Goal: Task Accomplishment & Management: Complete application form

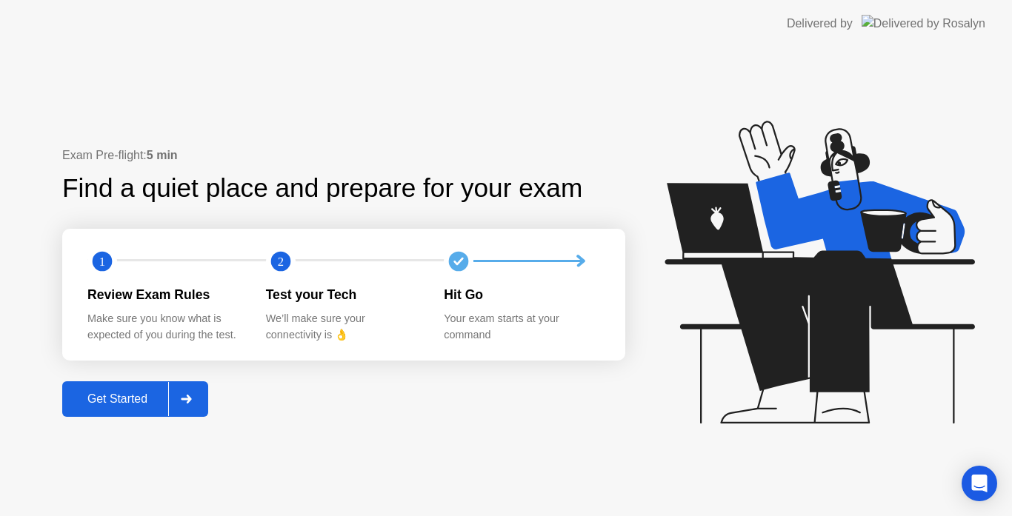
click at [141, 417] on button "Get Started" at bounding box center [135, 399] width 146 height 36
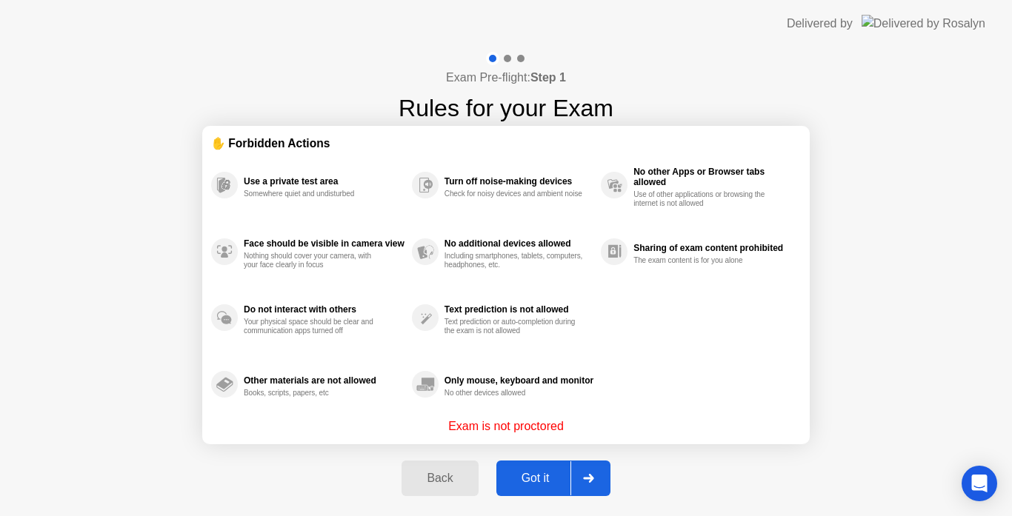
click at [550, 467] on button "Got it" at bounding box center [553, 479] width 114 height 36
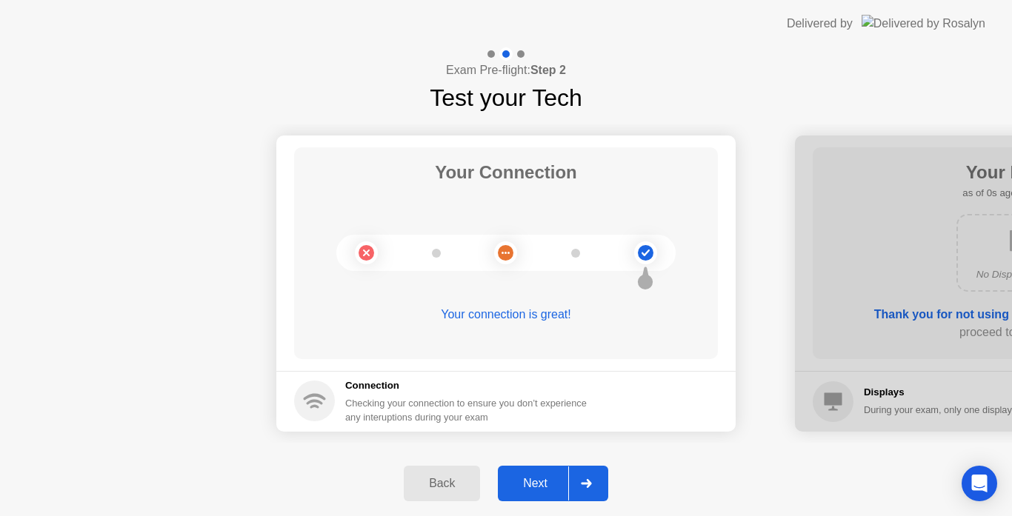
click at [546, 483] on div "Next" at bounding box center [535, 483] width 66 height 13
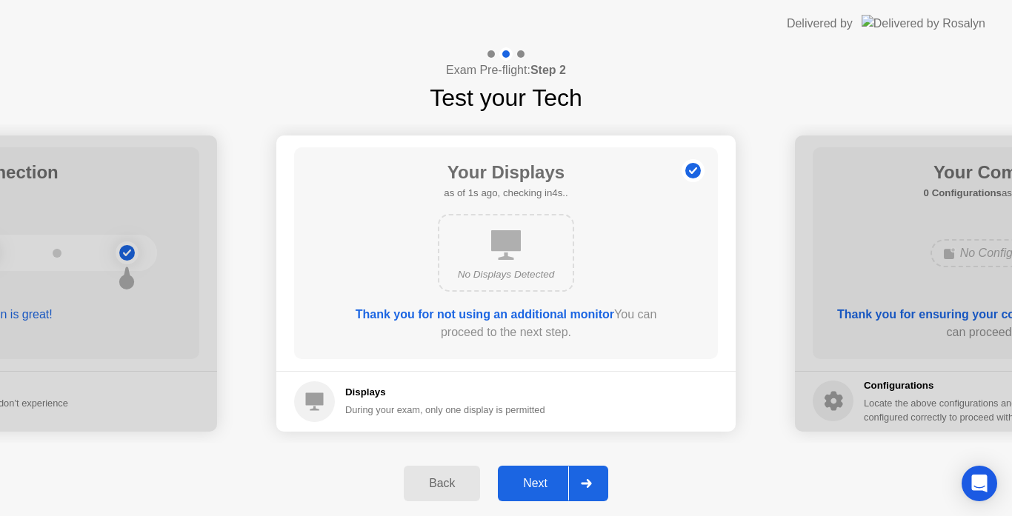
click at [546, 483] on div "Next" at bounding box center [535, 483] width 66 height 13
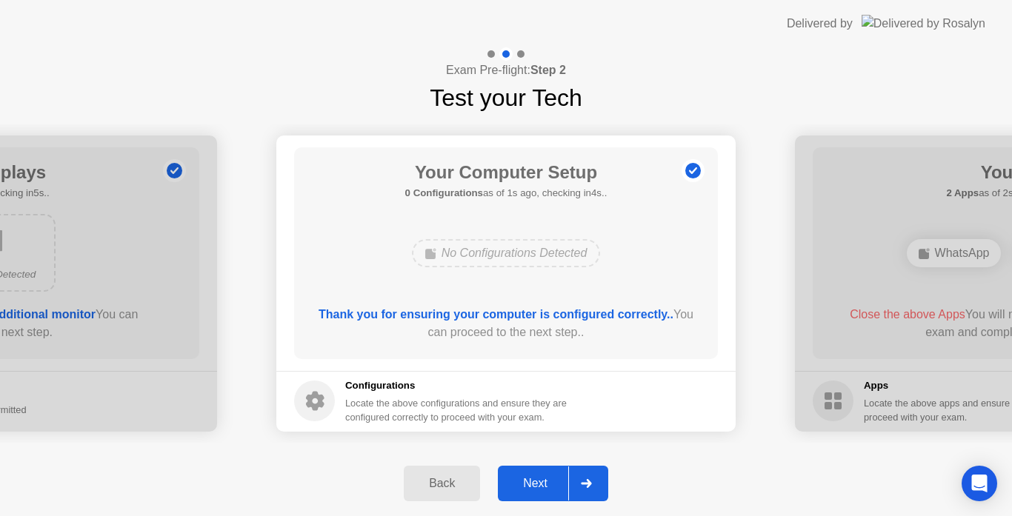
click at [546, 483] on div "Next" at bounding box center [535, 483] width 66 height 13
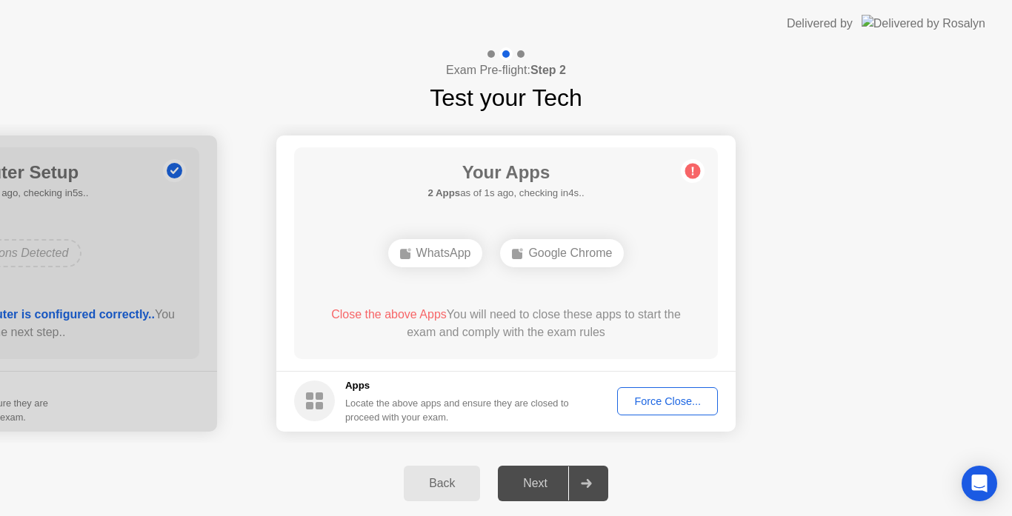
click at [655, 406] on div "Force Close..." at bounding box center [667, 401] width 90 height 12
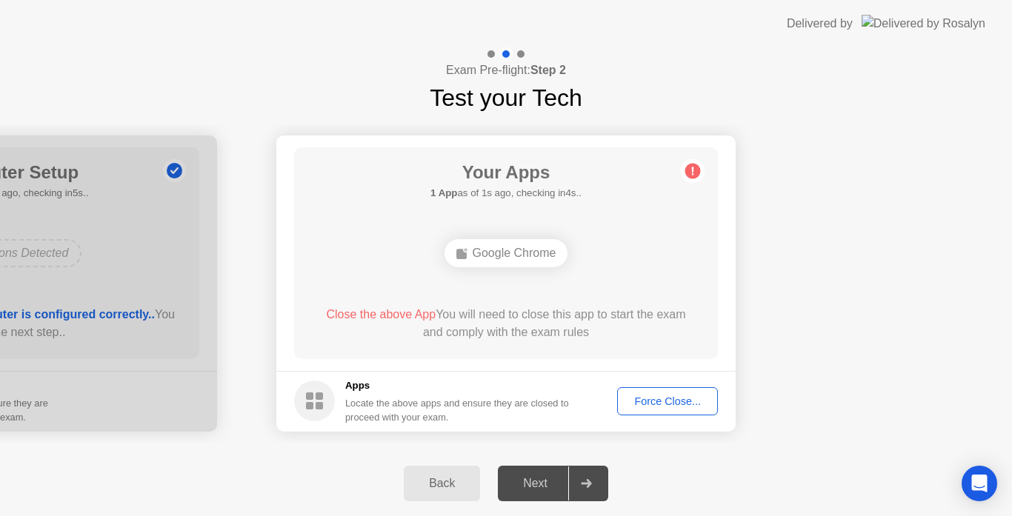
click at [645, 392] on button "Force Close..." at bounding box center [667, 401] width 101 height 28
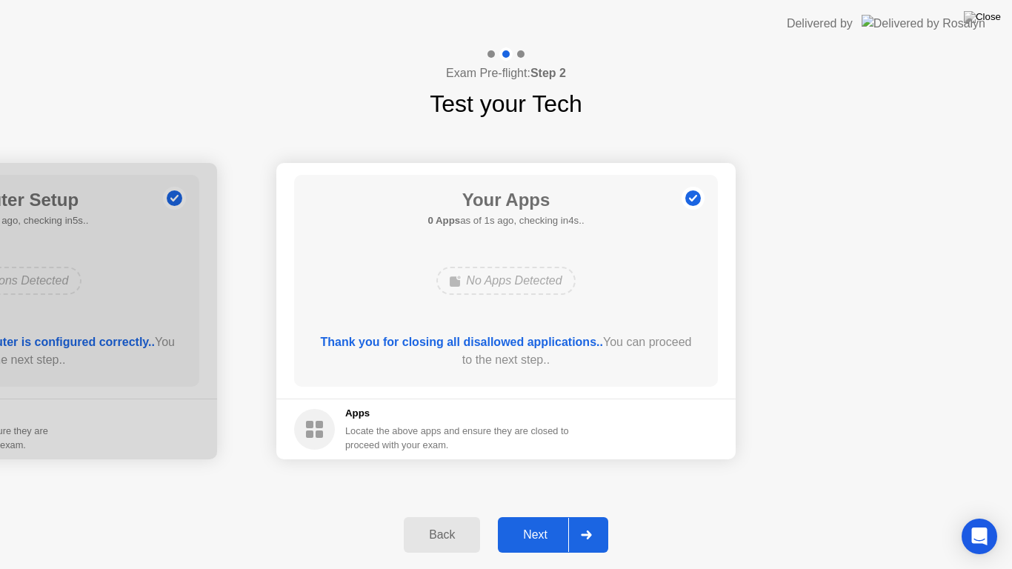
click at [544, 515] on div "Next" at bounding box center [535, 534] width 66 height 13
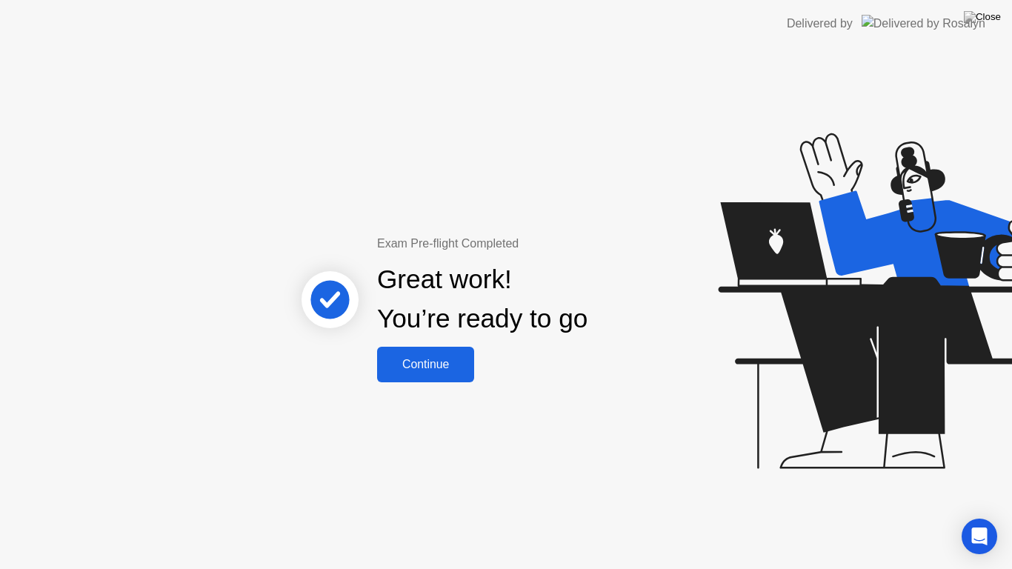
click at [447, 358] on div "Continue" at bounding box center [425, 364] width 88 height 13
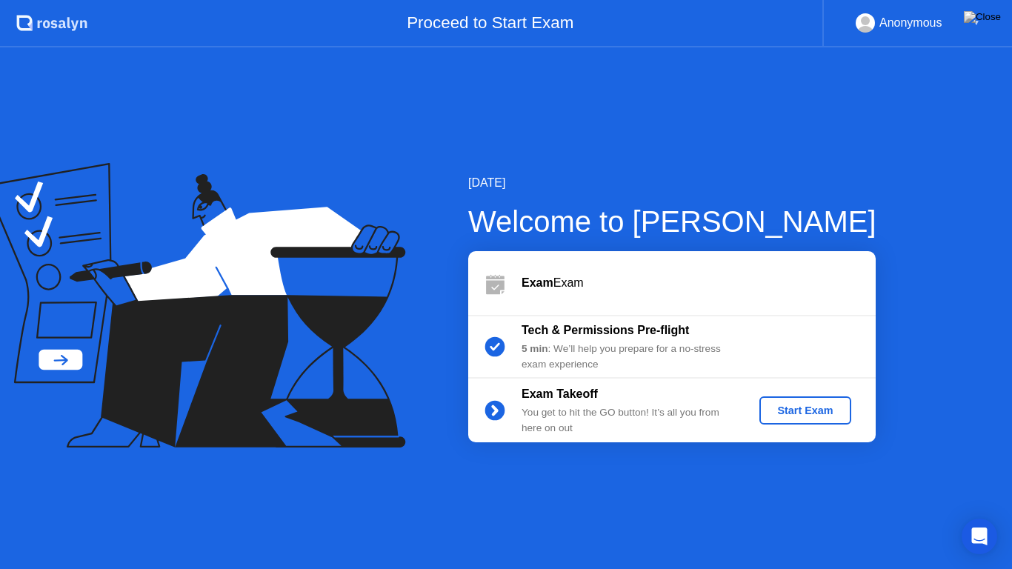
click at [792, 415] on div "Start Exam" at bounding box center [804, 410] width 79 height 12
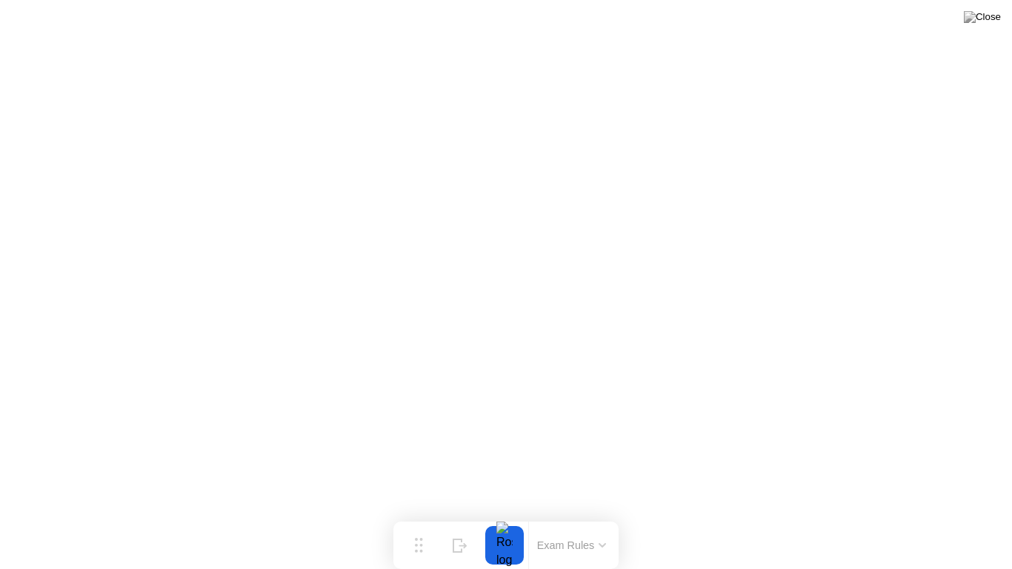
click at [497, 515] on div at bounding box center [504, 545] width 31 height 39
click at [421, 515] on icon at bounding box center [419, 539] width 8 height 15
drag, startPoint x: 425, startPoint y: 546, endPoint x: 408, endPoint y: 546, distance: 17.0
click at [408, 515] on div "Move" at bounding box center [401, 550] width 19 height 9
click at [444, 515] on icon at bounding box center [442, 539] width 15 height 14
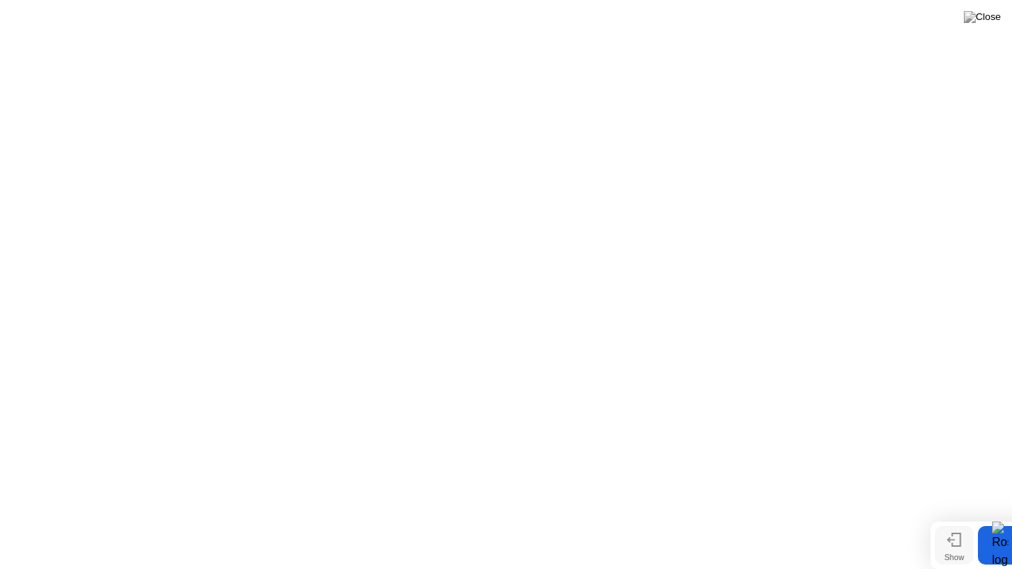
click at [963, 515] on button "Show" at bounding box center [953, 545] width 39 height 39
click at [573, 515] on button "Exam Rules" at bounding box center [571, 544] width 78 height 13
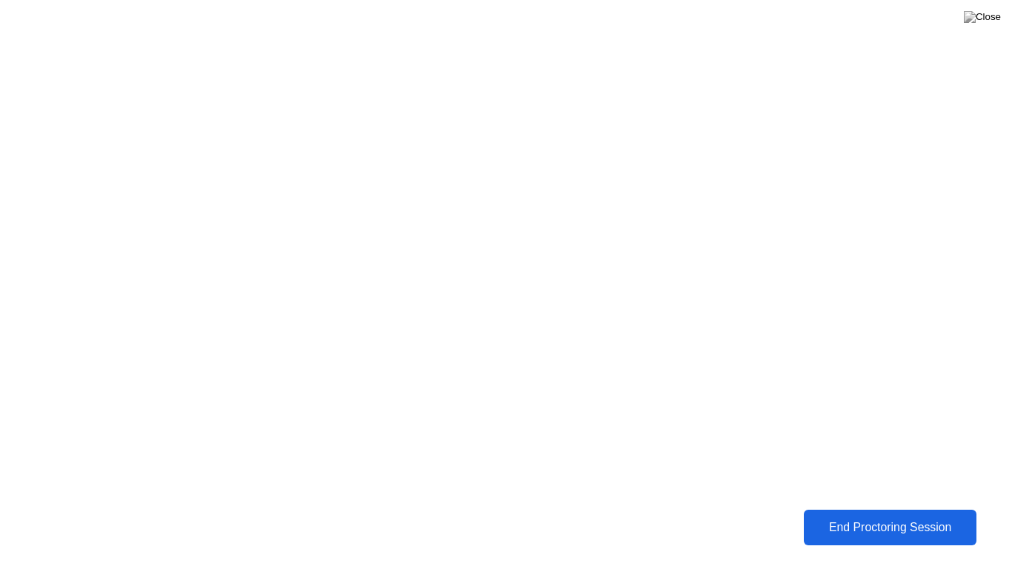
click at [839, 515] on div "End Proctoring Session" at bounding box center [889, 527] width 164 height 13
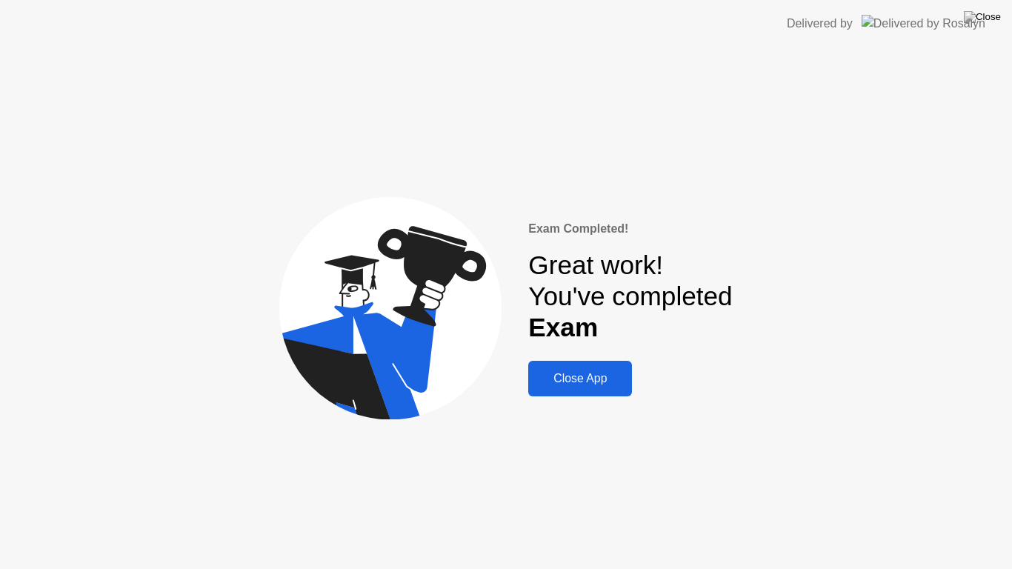
click at [578, 369] on button "Close App" at bounding box center [580, 379] width 104 height 36
